Goal: Task Accomplishment & Management: Manage account settings

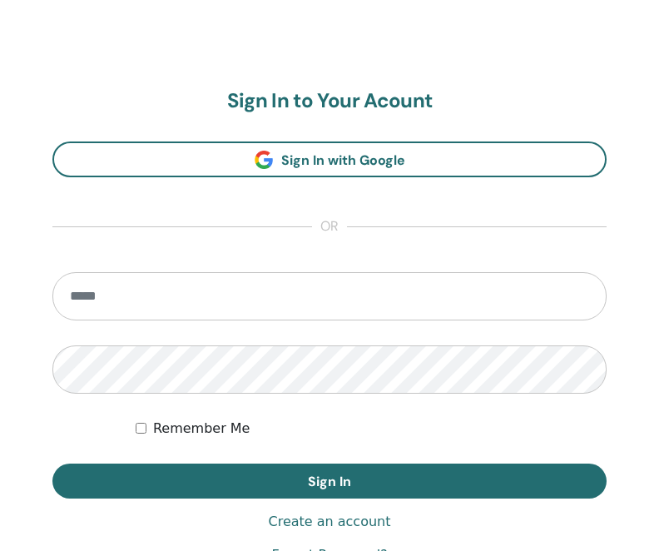
scroll to position [891, 0]
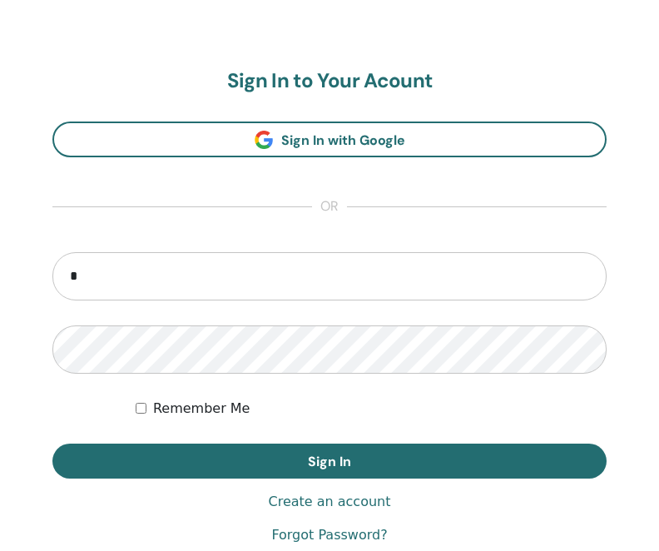
type input "**********"
click at [52, 443] on button "Sign In" at bounding box center [329, 460] width 554 height 35
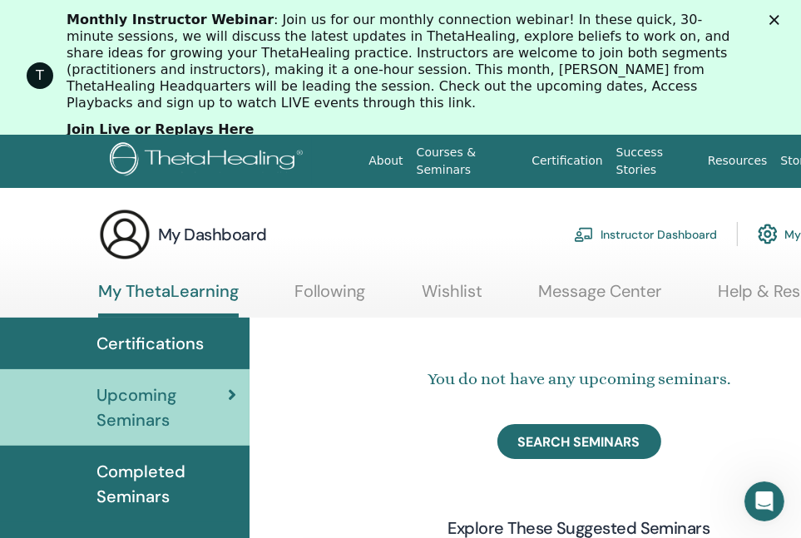
click at [779, 22] on icon "Close" at bounding box center [774, 20] width 10 height 10
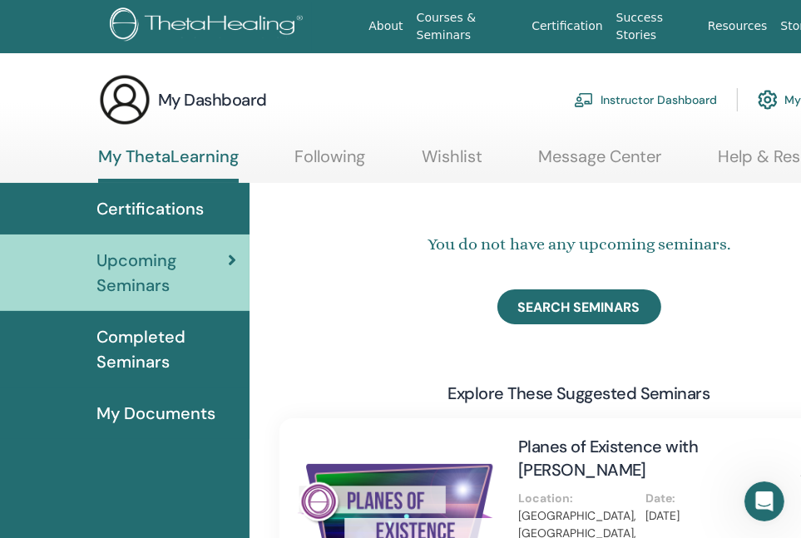
click at [175, 348] on span "Completed Seminars" at bounding box center [166, 349] width 140 height 50
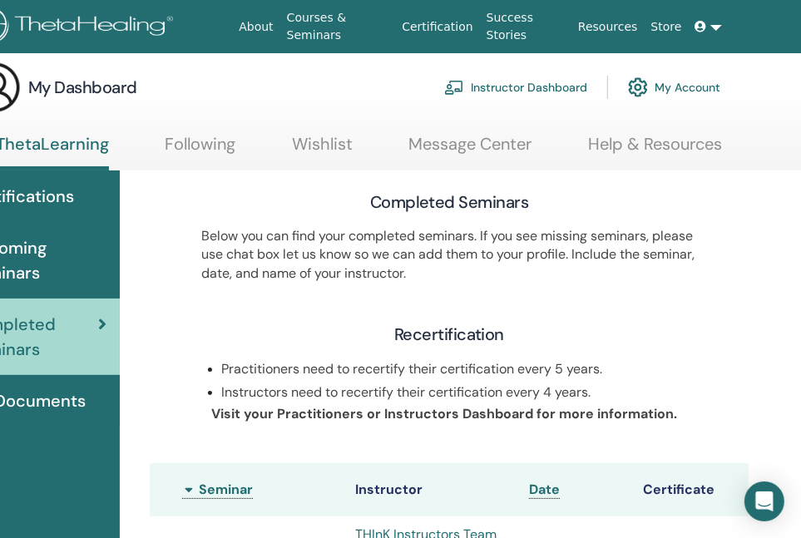
scroll to position [12, 126]
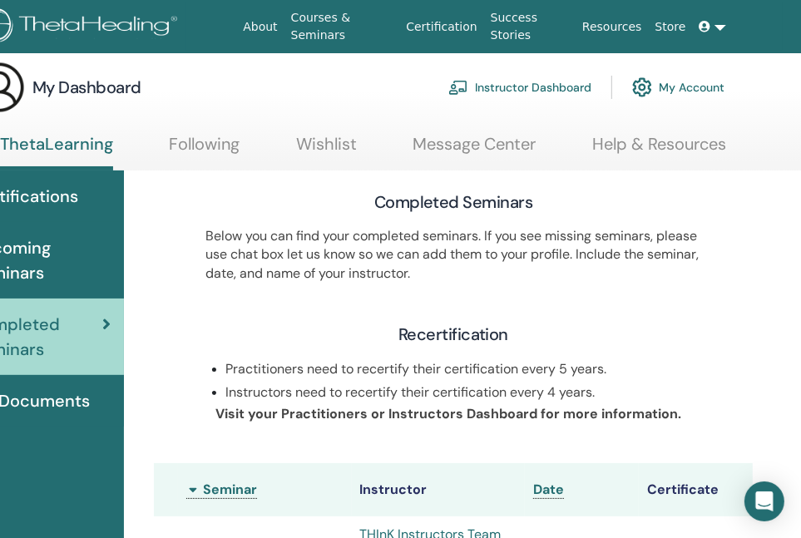
click at [462, 142] on link "Message Center" at bounding box center [474, 150] width 123 height 32
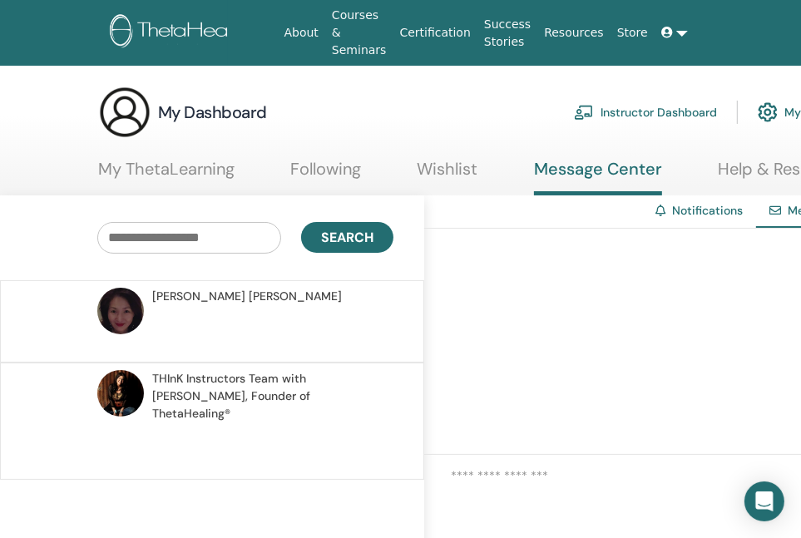
click at [464, 172] on link "Wishlist" at bounding box center [447, 175] width 61 height 32
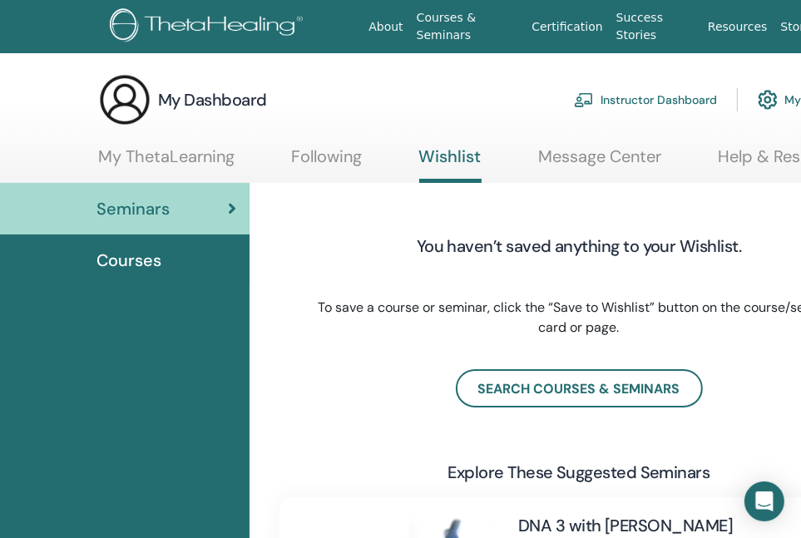
click at [317, 162] on link "Following" at bounding box center [326, 162] width 71 height 32
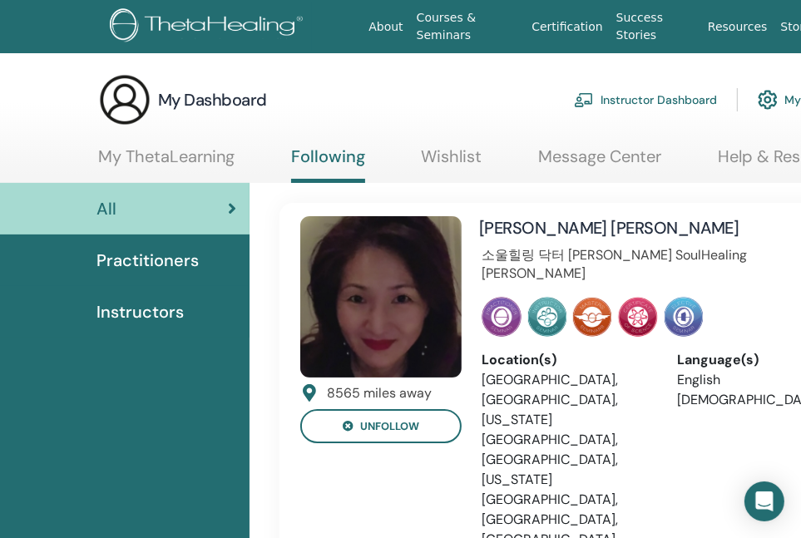
click at [175, 156] on link "My ThetaLearning" at bounding box center [166, 162] width 136 height 32
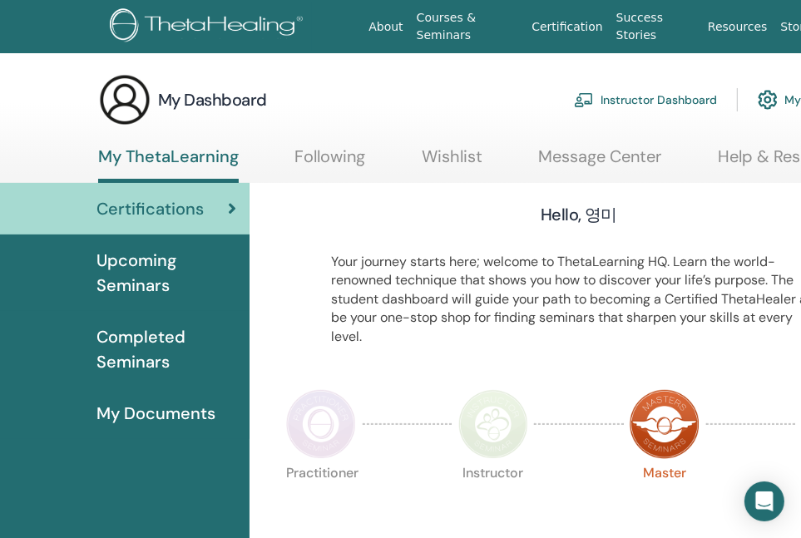
click at [437, 92] on div "My Dashboard Instructor Dashboard My Account" at bounding box center [474, 99] width 752 height 53
click at [617, 95] on link "Instructor Dashboard" at bounding box center [645, 99] width 143 height 37
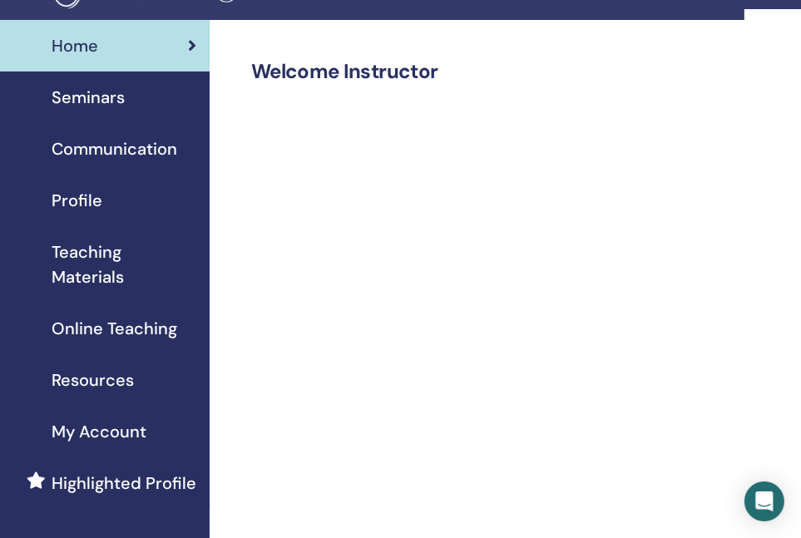
scroll to position [33, 57]
click at [83, 190] on span "Profile" at bounding box center [76, 200] width 51 height 25
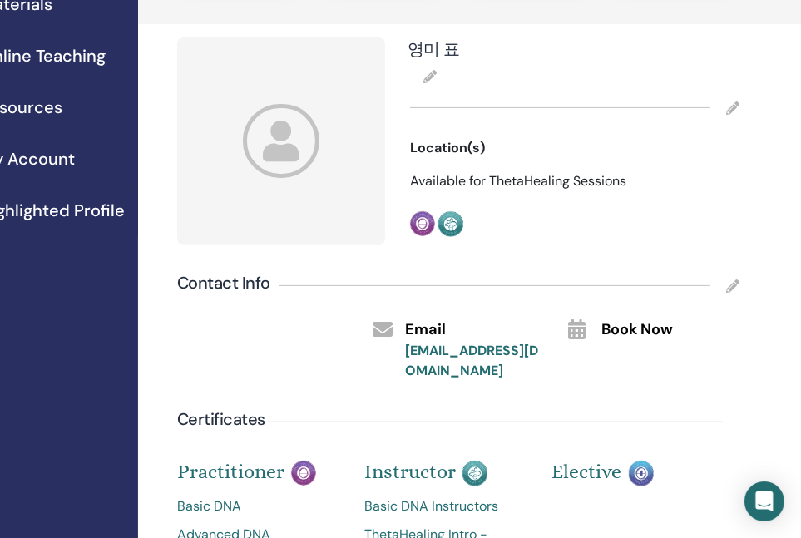
scroll to position [294, 128]
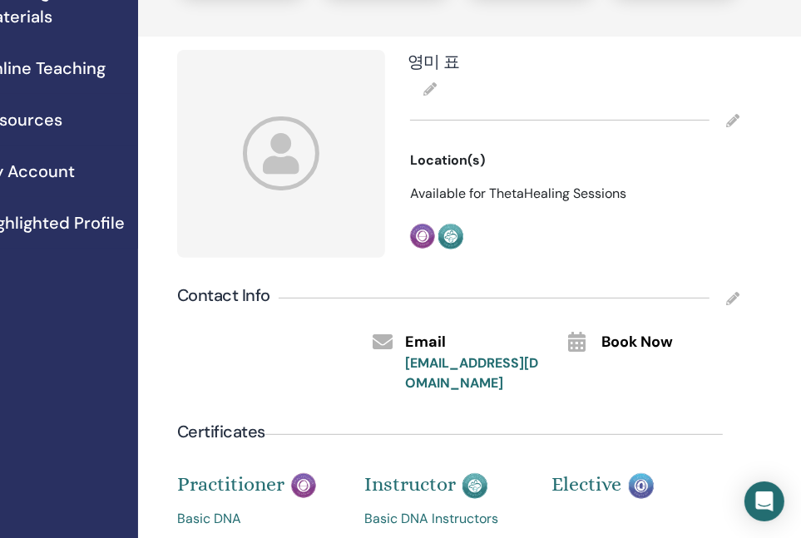
click at [731, 117] on icon at bounding box center [732, 120] width 13 height 13
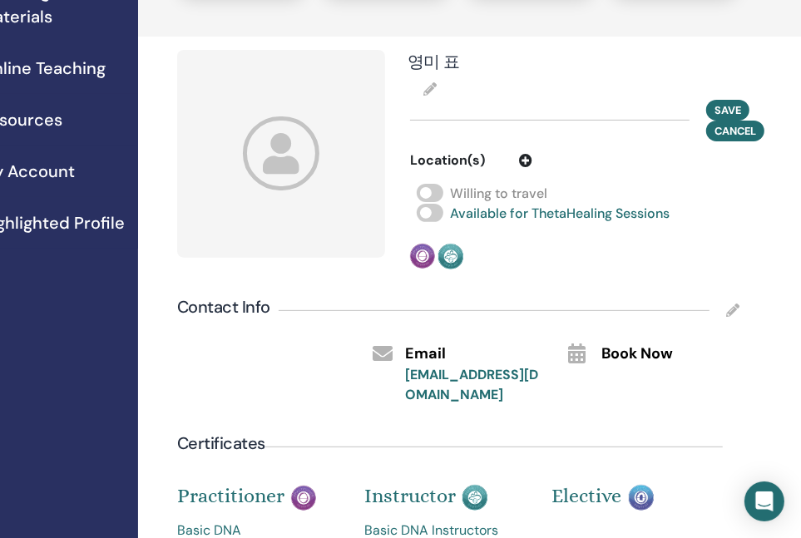
click at [539, 249] on div "Practitioner Instructor" at bounding box center [492, 257] width 165 height 26
click at [720, 106] on span "Save" at bounding box center [727, 109] width 27 height 17
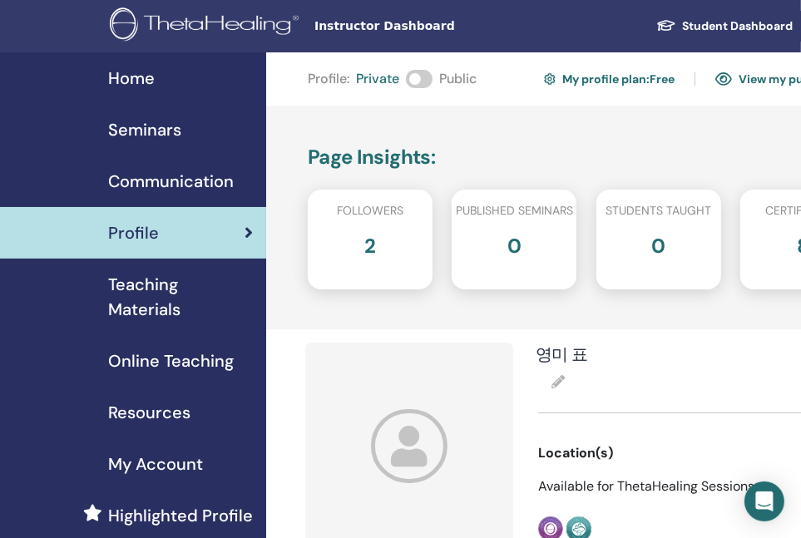
scroll to position [0, 0]
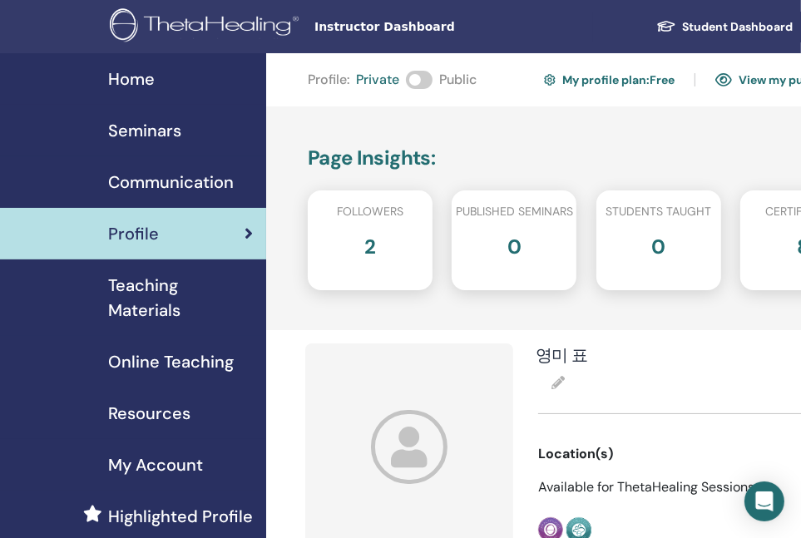
click at [696, 21] on link "Student Dashboard" at bounding box center [725, 27] width 164 height 31
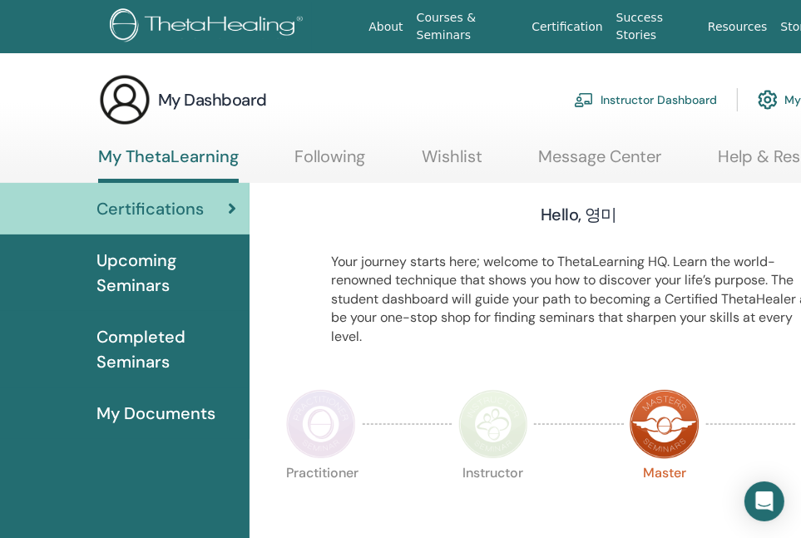
click at [524, 85] on div "My Dashboard Instructor Dashboard My Account" at bounding box center [474, 99] width 752 height 53
click at [151, 410] on span "My Documents" at bounding box center [155, 413] width 119 height 25
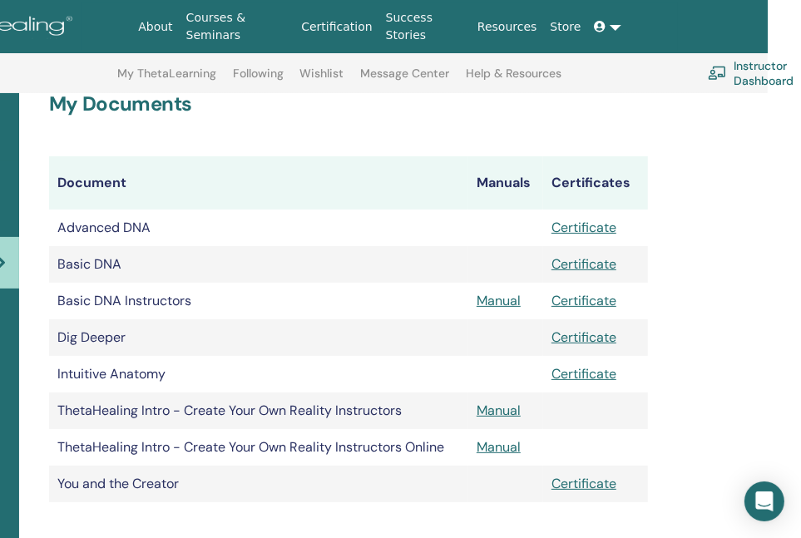
scroll to position [186, 231]
click at [753, 77] on link "Instructor Dashboard" at bounding box center [775, 73] width 136 height 37
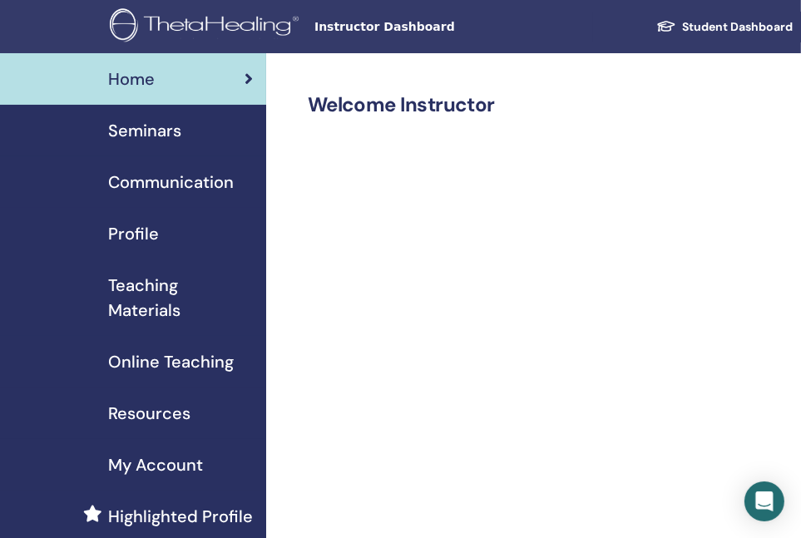
click at [158, 129] on span "Seminars" at bounding box center [144, 130] width 73 height 25
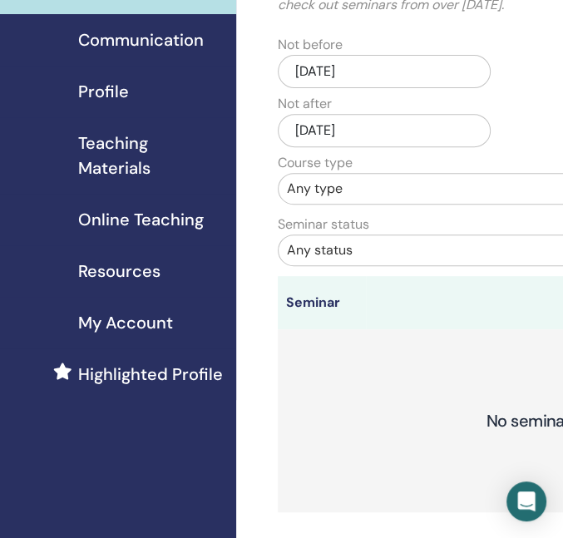
scroll to position [254, 25]
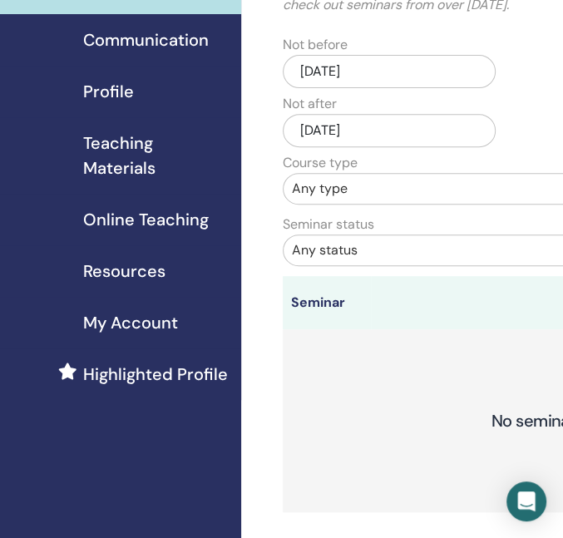
click at [549, 333] on h3 "No seminars found" at bounding box center [561, 420] width 557 height 183
